Goal: Task Accomplishment & Management: Use online tool/utility

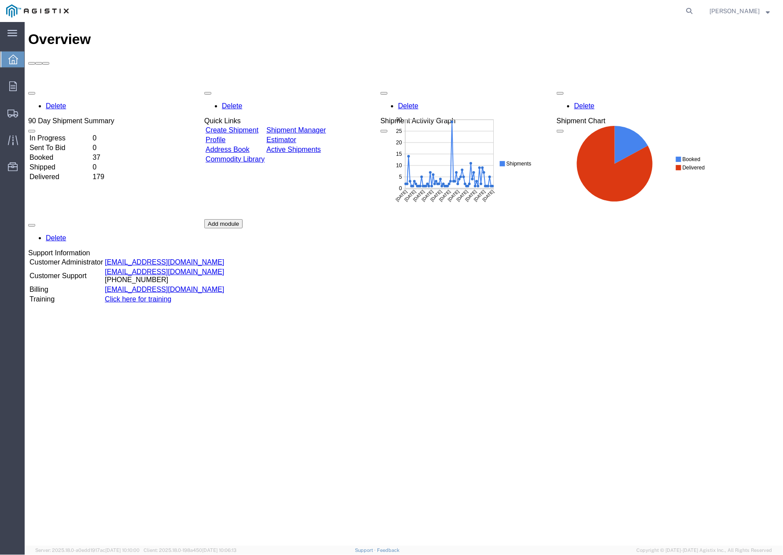
drag, startPoint x: 589, startPoint y: 409, endPoint x: 652, endPoint y: 195, distance: 223.3
click at [592, 401] on div "Overview Delete 90 Day Shipment Summary In Progress 0 Sent To Bid 0 Booked 37 S…" at bounding box center [403, 293] width 751 height 524
drag, startPoint x: 696, startPoint y: 15, endPoint x: 692, endPoint y: 15, distance: 4.8
click at [695, 15] on icon at bounding box center [690, 11] width 12 height 12
paste input "55724151"
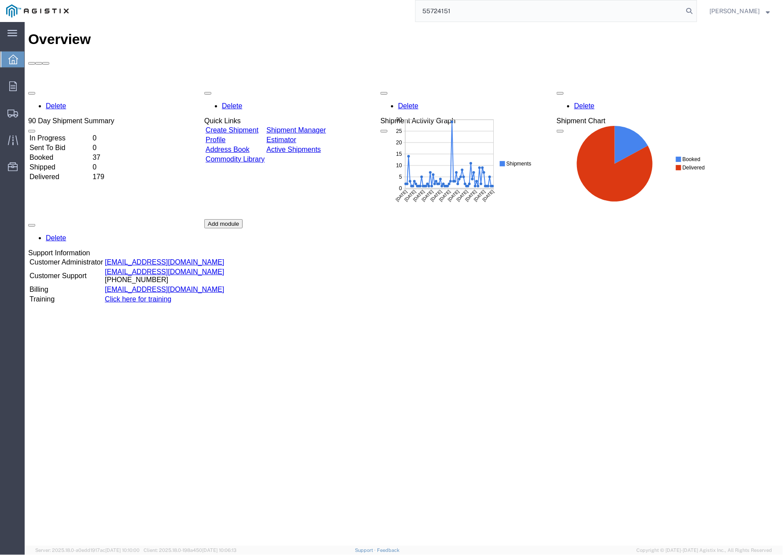
type input "55724151"
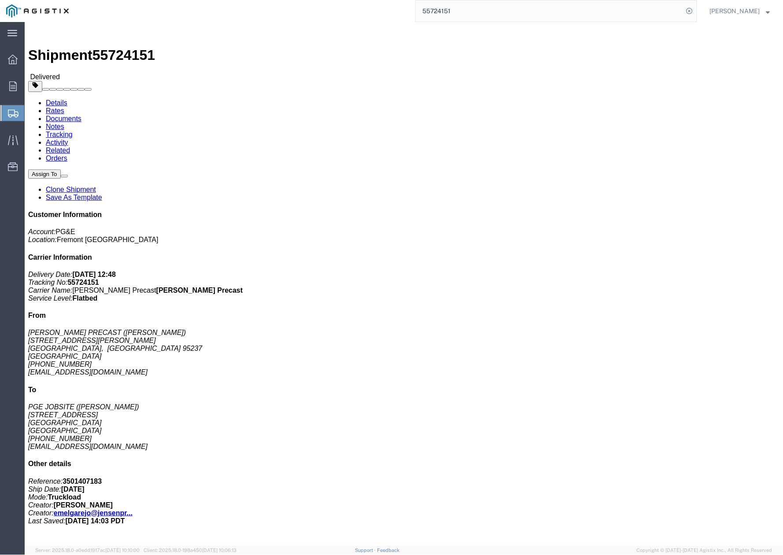
click link "Clone Shipment"
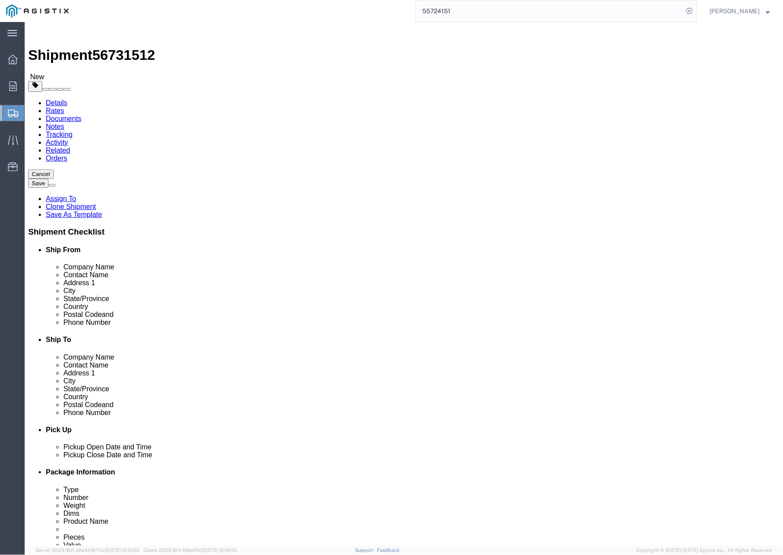
select select
drag, startPoint x: 465, startPoint y: 254, endPoint x: 396, endPoint y: 257, distance: 69.7
click div "SERGIO BARRERA"
paste input "Parker Hecht"
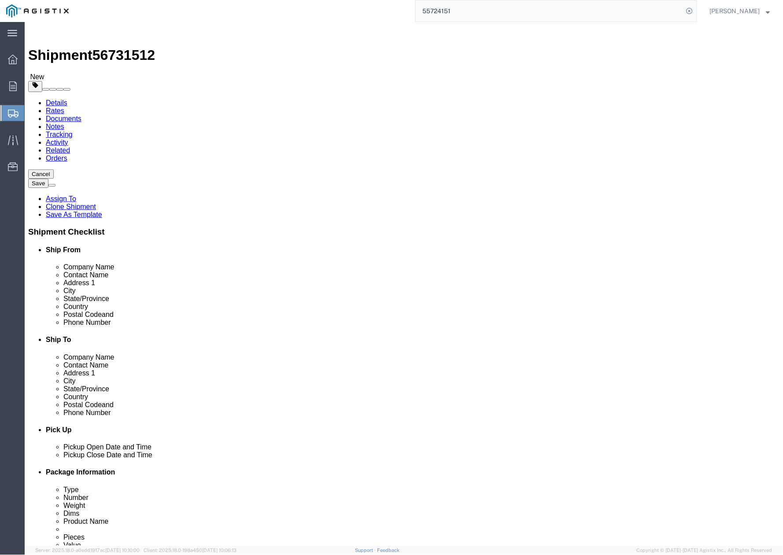
type input "Parker Hecht"
drag, startPoint x: 455, startPoint y: 273, endPoint x: 381, endPoint y: 271, distance: 74.0
click div "Address 1 555 Crescent St"
paste input "4930 Coliseum Way"
type input "4930 Coliseum Way"
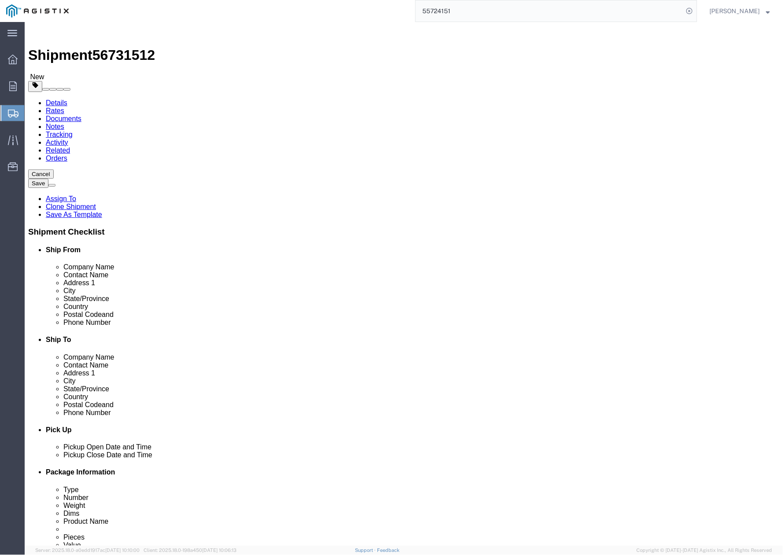
select select
drag, startPoint x: 435, startPoint y: 306, endPoint x: 392, endPoint y: 307, distance: 43.6
click div "Quincy"
paste input "Oakland 9"
type input "Oakland"
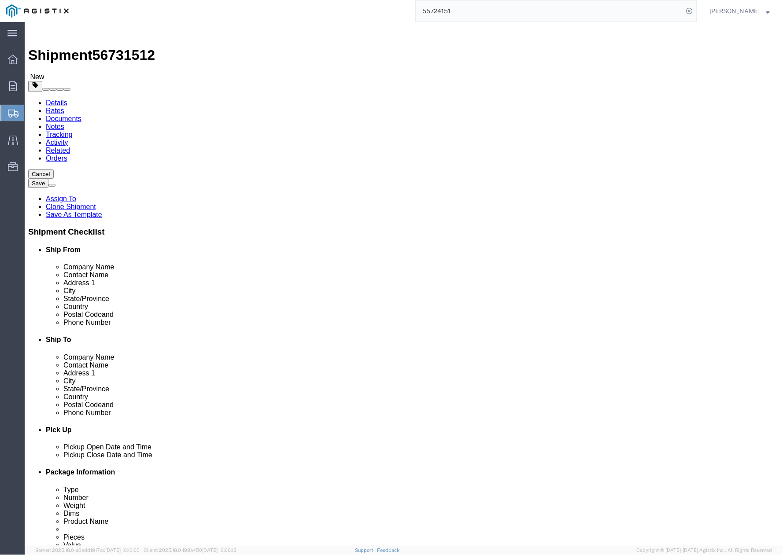
select select
drag, startPoint x: 429, startPoint y: 356, endPoint x: 391, endPoint y: 354, distance: 37.9
click div "Postal Code 95971"
paste input "462"
type input "94621"
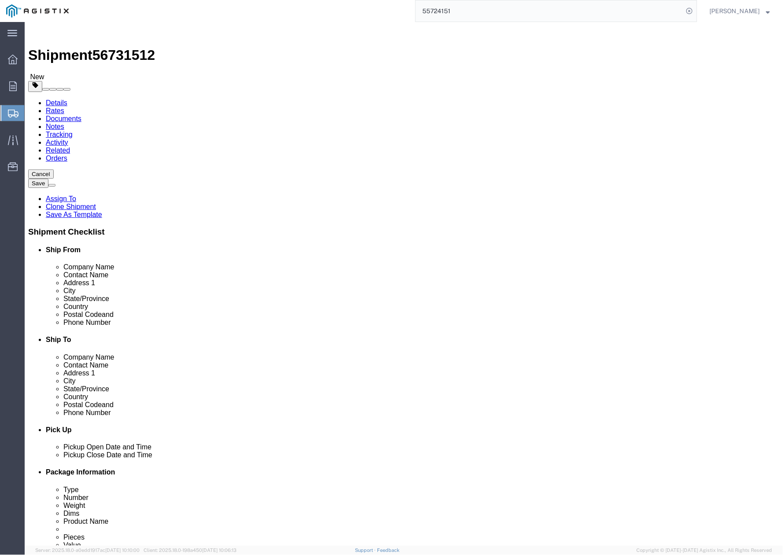
select select
drag, startPoint x: 463, startPoint y: 374, endPoint x: 407, endPoint y: 373, distance: 55.1
click div "530-514-1346"
paste input "10-409-7762"
type input "510-409-7762"
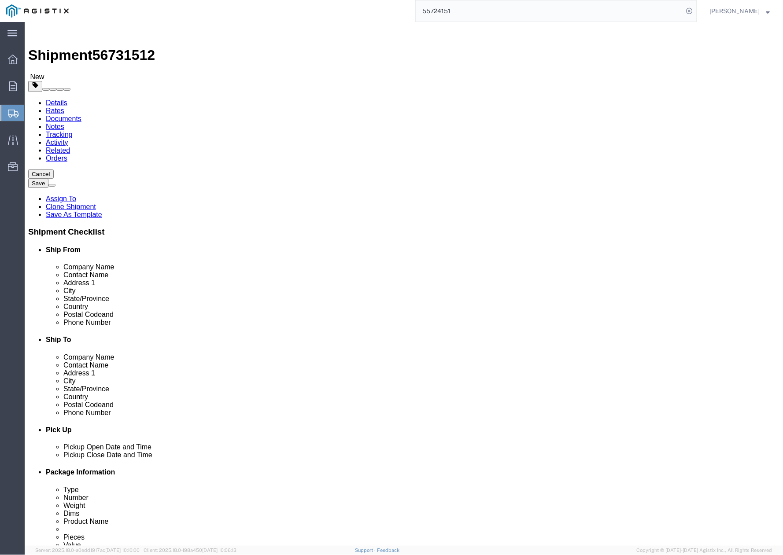
drag, startPoint x: 466, startPoint y: 391, endPoint x: 389, endPoint y: 385, distance: 76.9
click div "Email sqbv@pge.com"
paste input "P2HX"
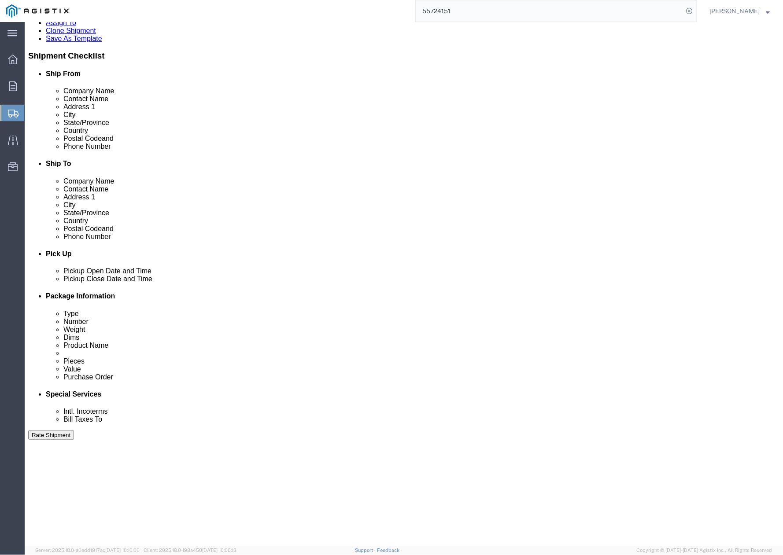
scroll to position [235, 0]
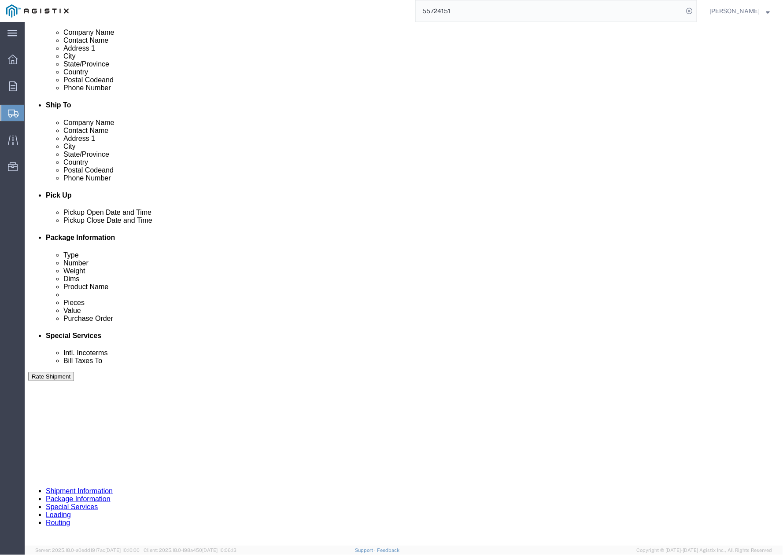
type input "P2HX@pge.com"
drag, startPoint x: 267, startPoint y: 397, endPoint x: 233, endPoint y: 402, distance: 33.3
click div "Pickup Date: Pickup Start Date Pickup Start Time Pickup Open Date and Time Sep …"
click div "Sep 05 2025 1:00 PM"
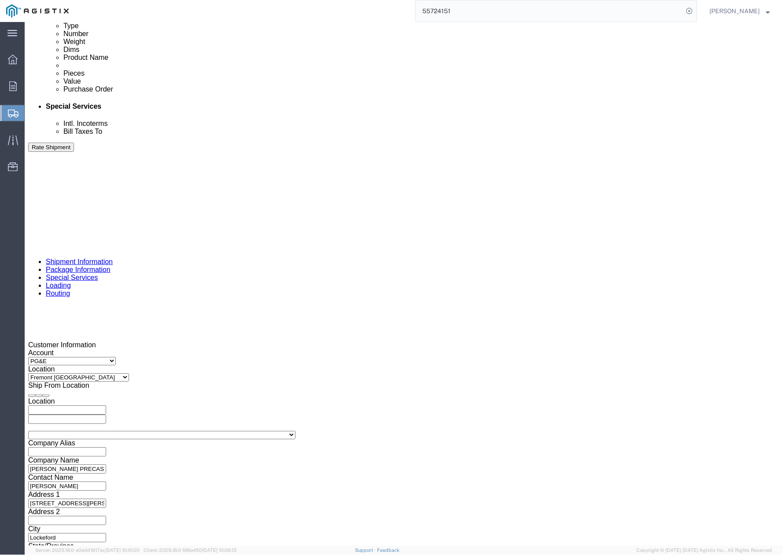
click div "Shipping Mode (Optional)"
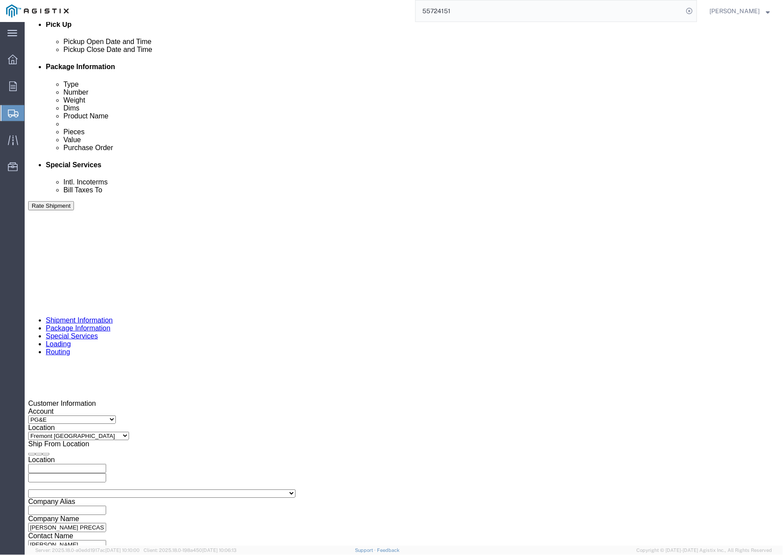
click div
click button "Apply"
drag, startPoint x: 476, startPoint y: 263, endPoint x: 491, endPoint y: 276, distance: 19.4
click div
click button "Apply"
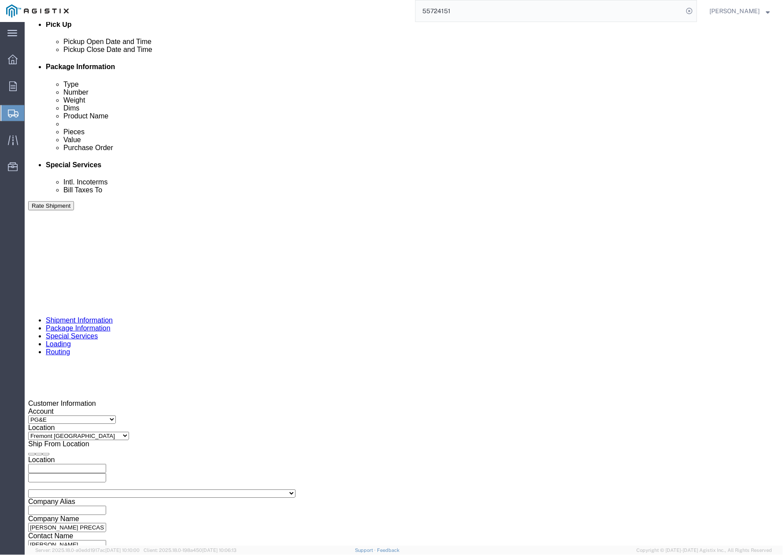
drag, startPoint x: 364, startPoint y: 352, endPoint x: 413, endPoint y: 407, distance: 73.3
click div "Customer Information Account Select JENSEN PRECAST PG&E Location Select All Oth…"
click button "button"
drag, startPoint x: 342, startPoint y: 347, endPoint x: 288, endPoint y: 347, distance: 54.2
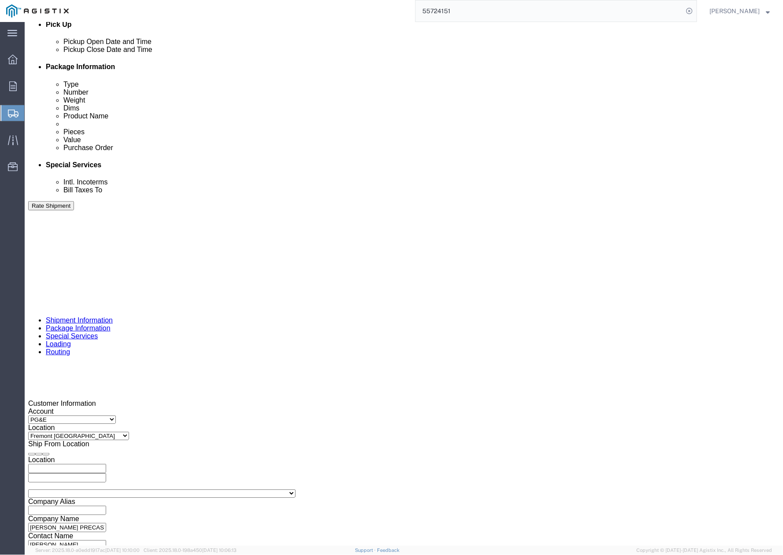
click div "Select Account Type Activity ID Airline Appointment Number ASN Batch Request # …"
paste input "407154"
type input "407154"
drag, startPoint x: 319, startPoint y: 352, endPoint x: 311, endPoint y: 355, distance: 9.3
click div "Select Account Type Activity ID Airline Appointment Number ASN Batch Request # …"
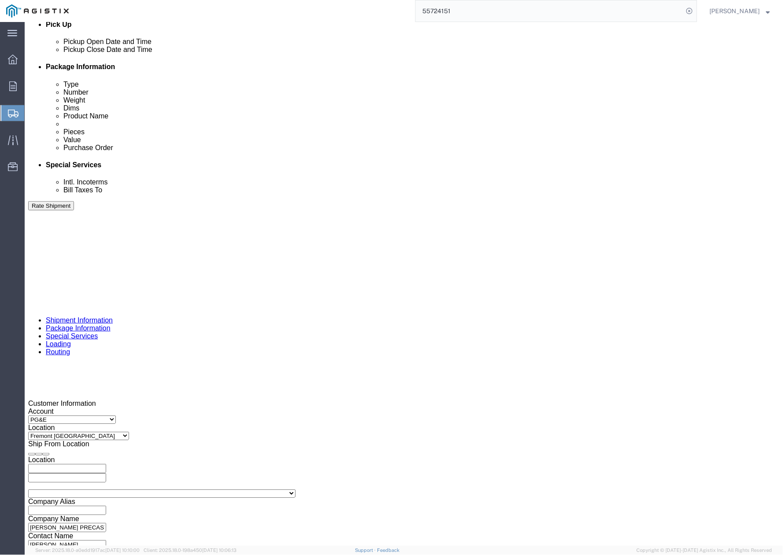
drag, startPoint x: 315, startPoint y: 352, endPoint x: 283, endPoint y: 352, distance: 32.6
click div "Select Account Type Activity ID Airline Appointment Number ASN Batch Request # …"
drag, startPoint x: 166, startPoint y: 345, endPoint x: 112, endPoint y: 348, distance: 53.8
click div "Select Account Type Activity ID Airline Appointment Number ASN Batch Request # …"
paste input "350142001"
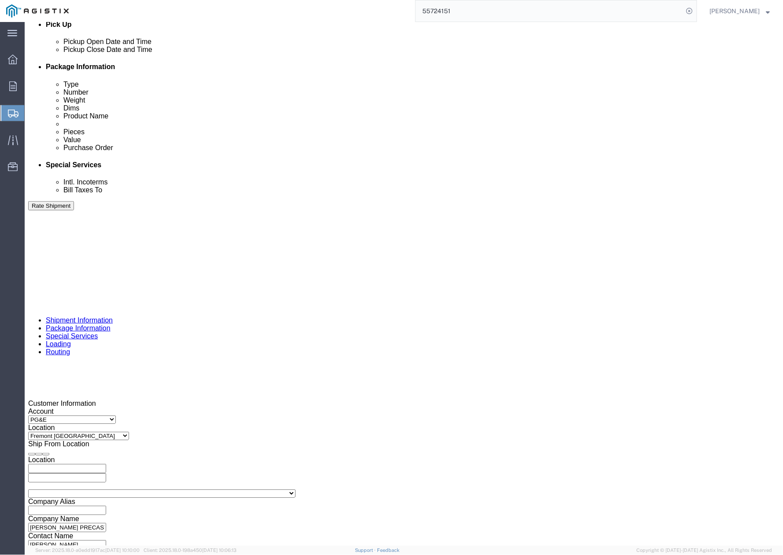
click input "350142001"
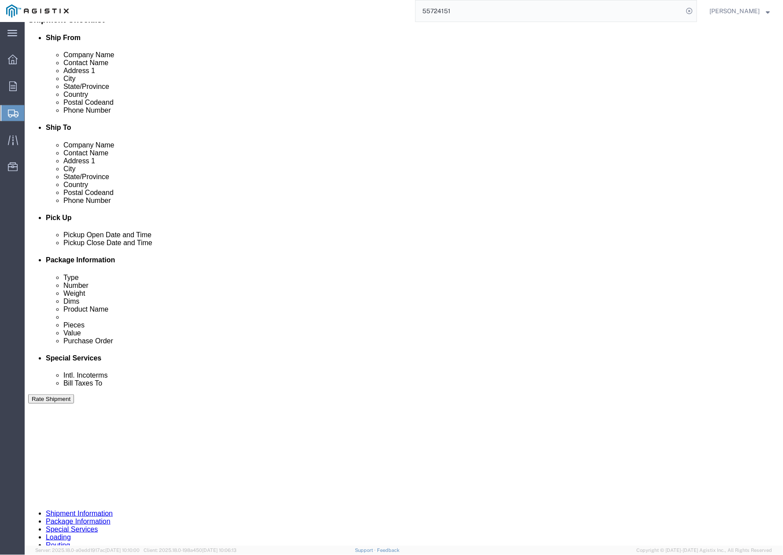
scroll to position [448, 0]
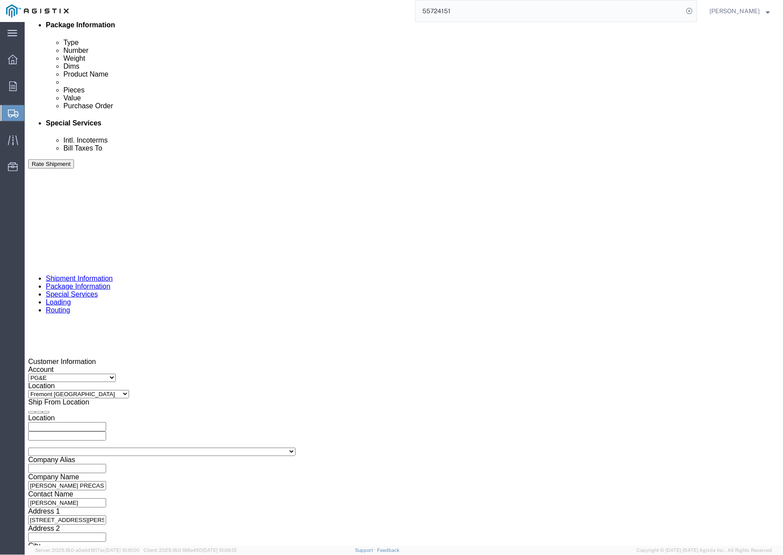
type input "3501420018"
click button "Continue"
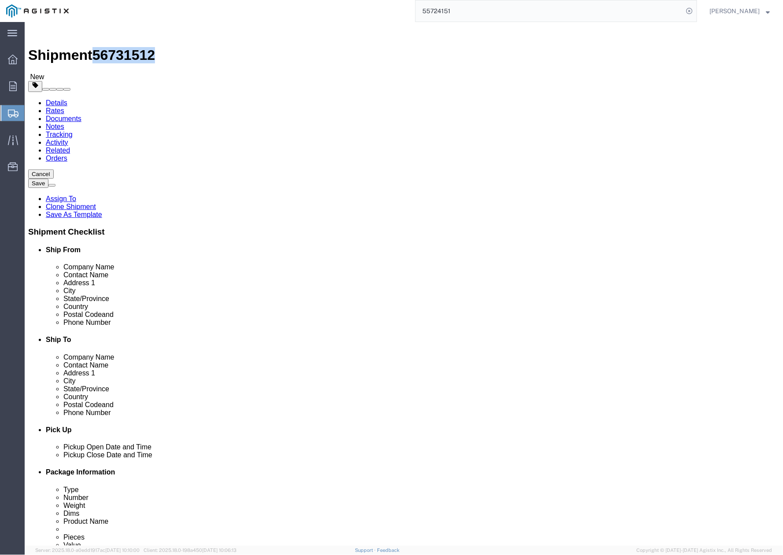
drag, startPoint x: 74, startPoint y: 14, endPoint x: 120, endPoint y: 12, distance: 45.8
click span "56731512"
copy span "56731512"
click button "Rate Shipment"
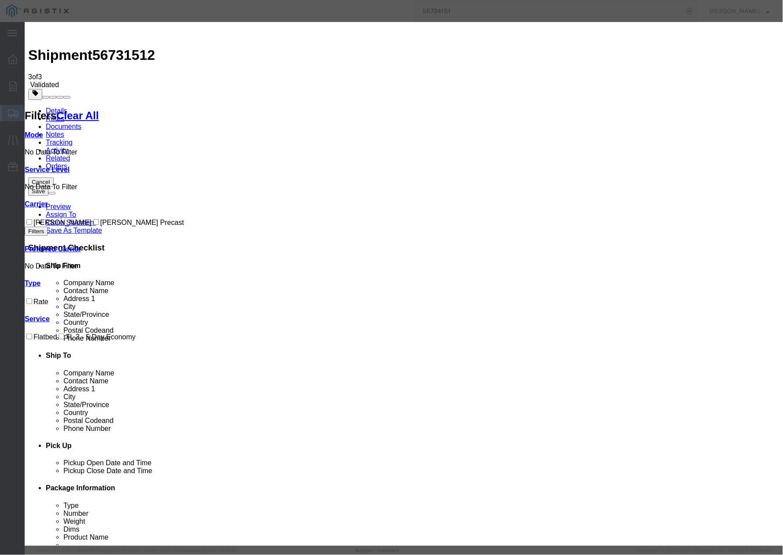
drag, startPoint x: 318, startPoint y: 85, endPoint x: 264, endPoint y: 84, distance: 53.3
paste input "56731512"
type input "56731512"
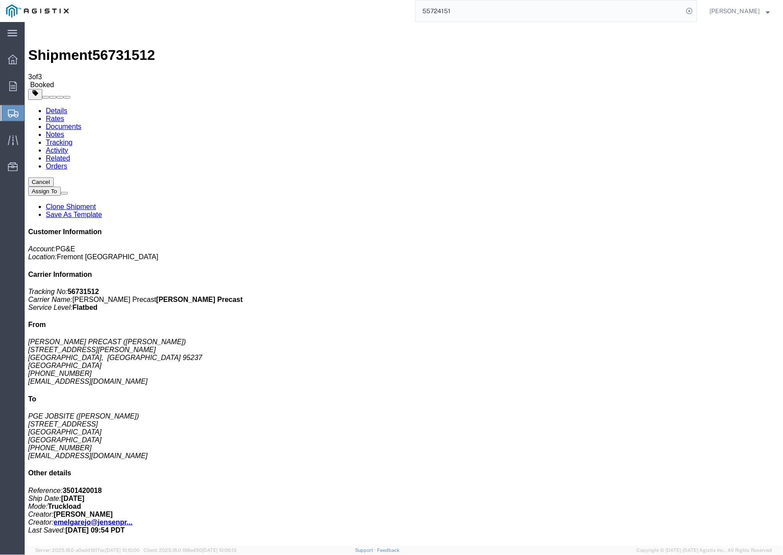
drag, startPoint x: 457, startPoint y: 248, endPoint x: 314, endPoint y: 192, distance: 153.3
drag, startPoint x: 98, startPoint y: 33, endPoint x: 148, endPoint y: 29, distance: 50.5
click at [148, 29] on div "Shipment 56731512 3 of 3 Booked" at bounding box center [403, 56] width 751 height 63
copy span "56731512"
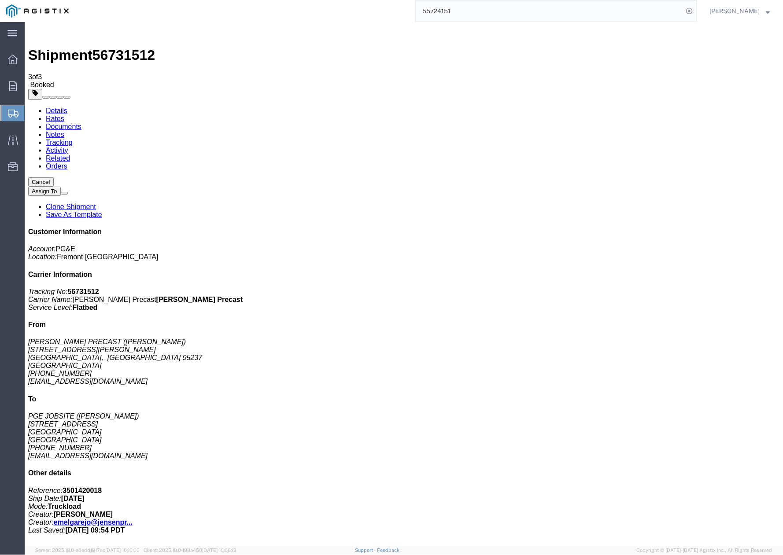
drag, startPoint x: 481, startPoint y: 310, endPoint x: 481, endPoint y: 298, distance: 11.9
